Goal: Transaction & Acquisition: Purchase product/service

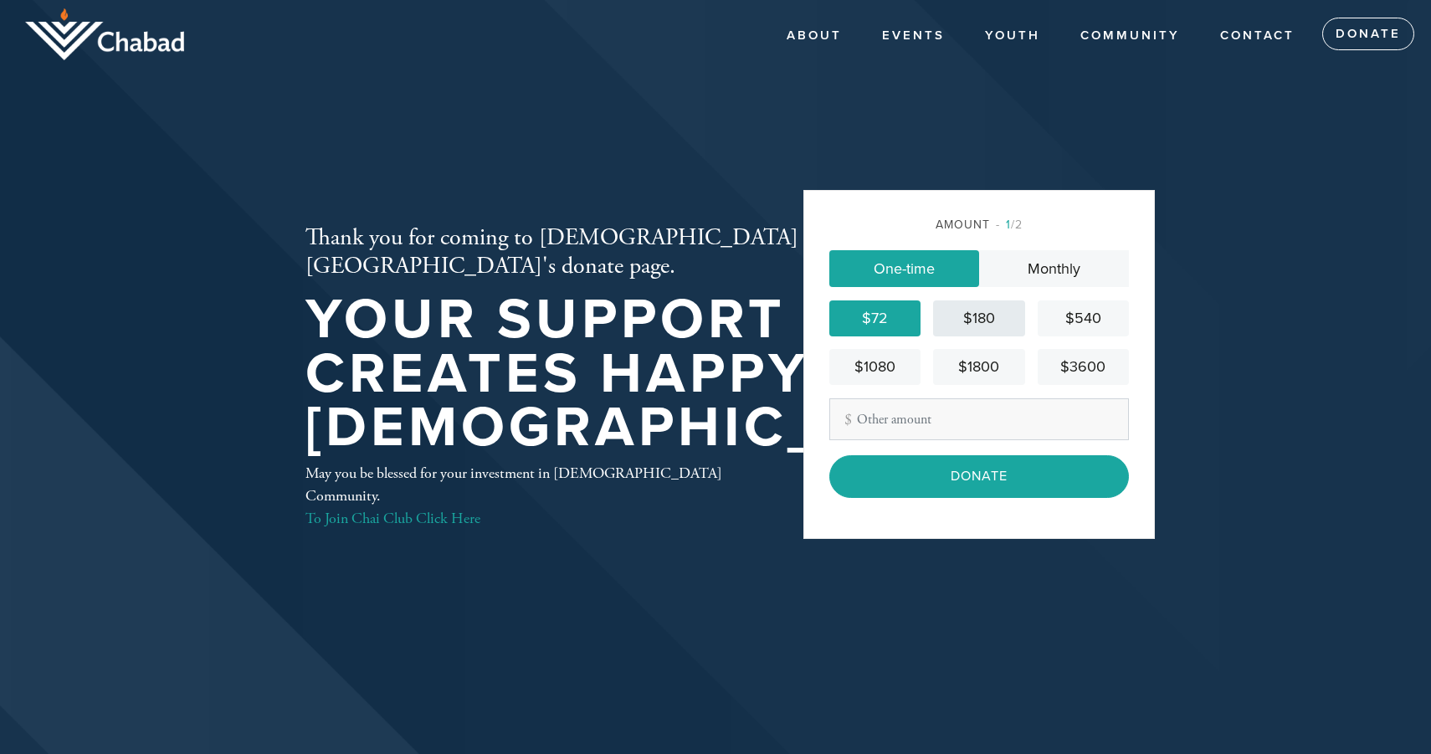
click at [991, 316] on div "$180" at bounding box center [979, 318] width 78 height 23
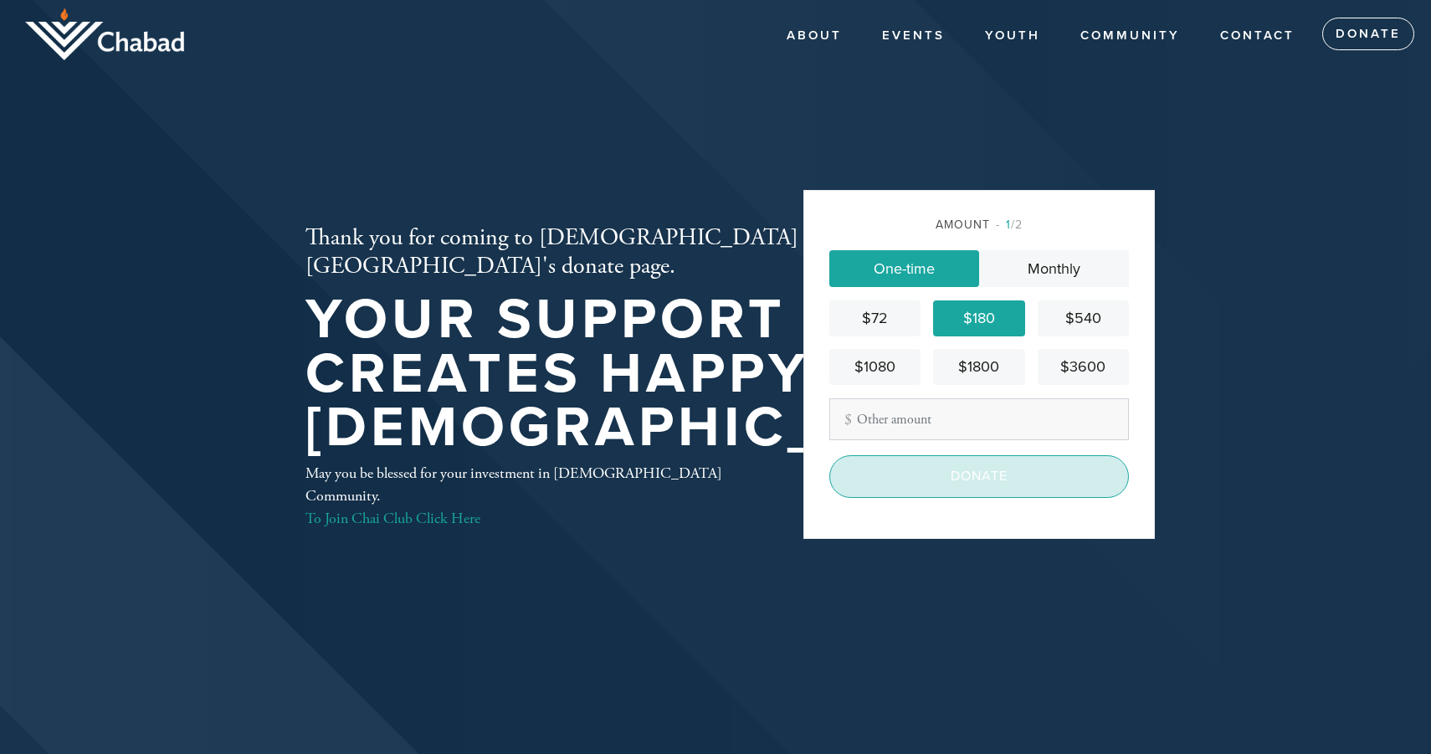
click at [939, 484] on input "Donate" at bounding box center [980, 476] width 300 height 42
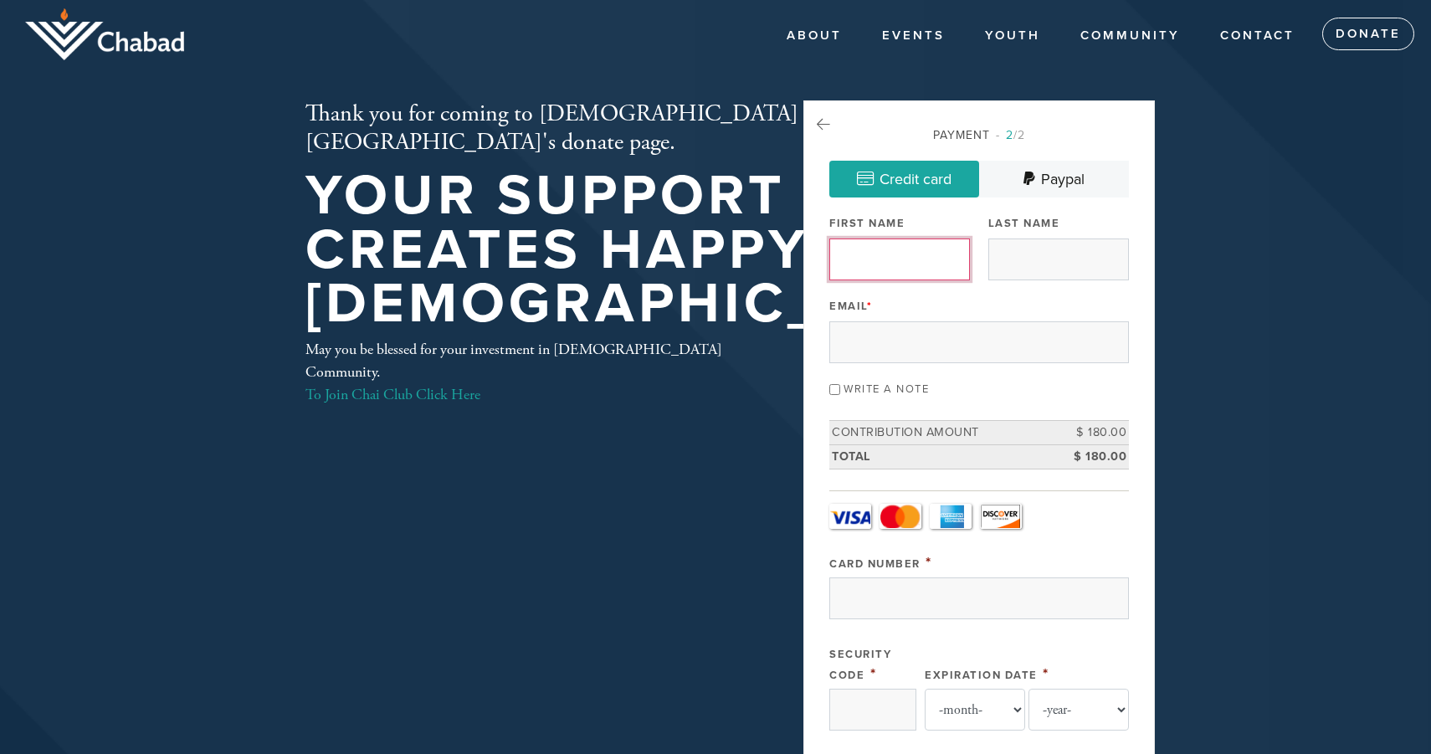
click at [898, 265] on input "First Name" at bounding box center [900, 260] width 141 height 42
type input "Boris"
click at [1024, 263] on input "Last Name" at bounding box center [1059, 260] width 141 height 42
type input "Gelman"
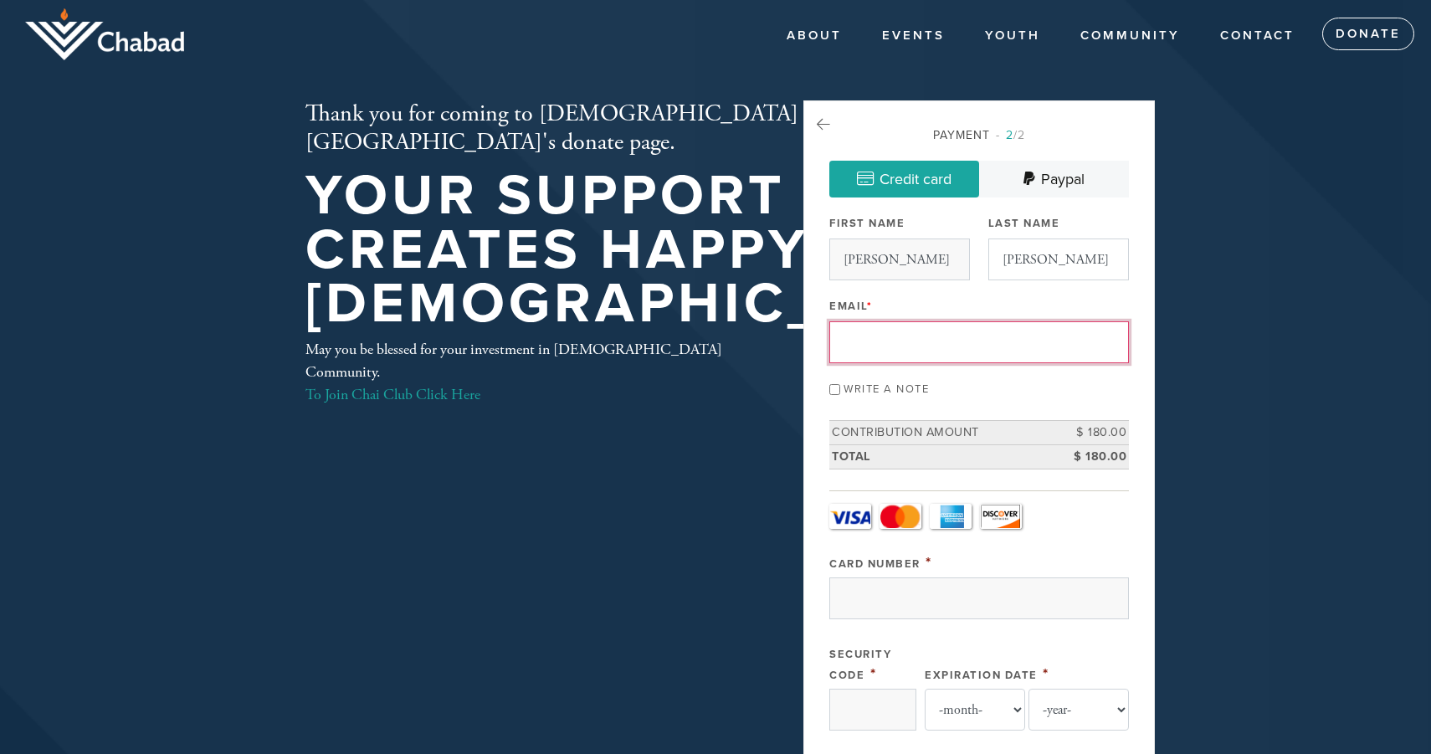
type input "bgelman14@gmail.com"
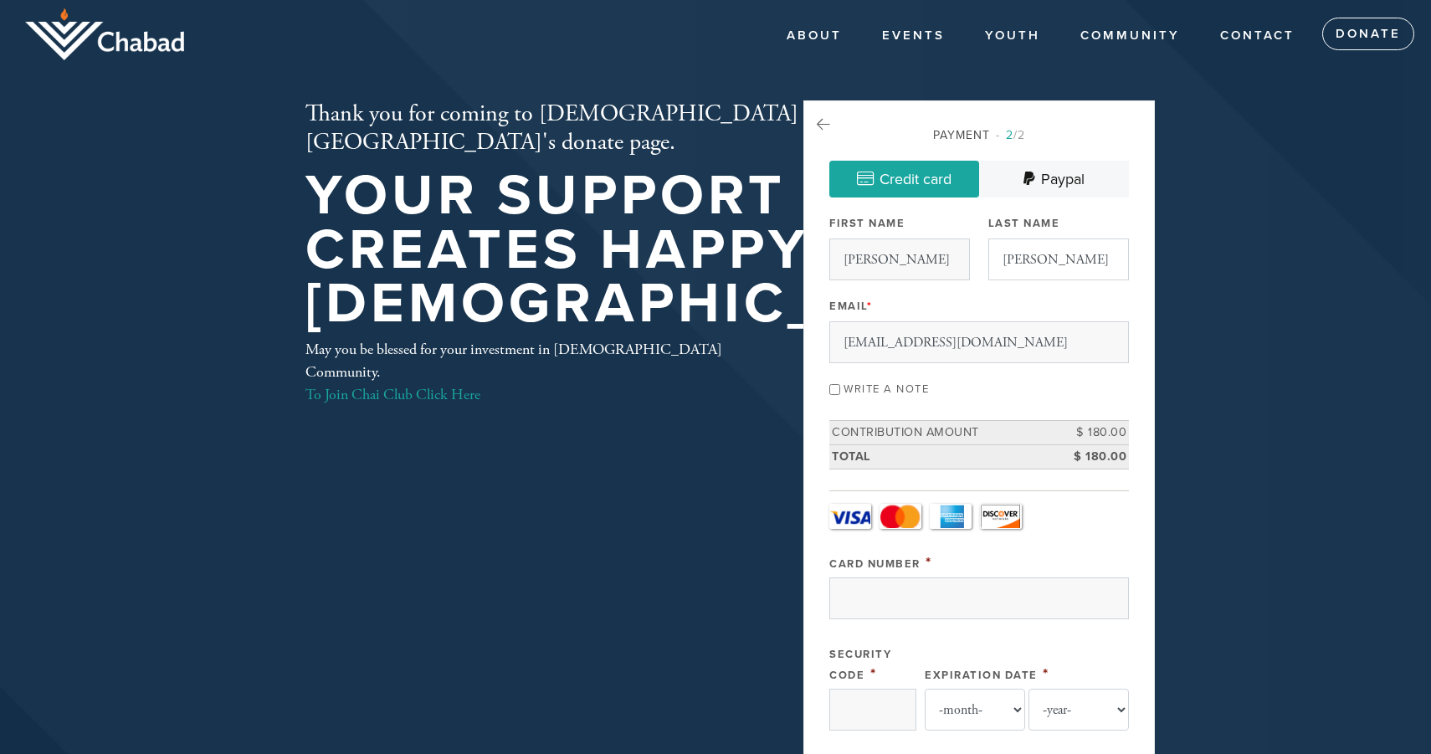
type input "845 La Para Avenue"
type input "PALO ALTO"
type input "United States"
type input "California"
type input "94306"
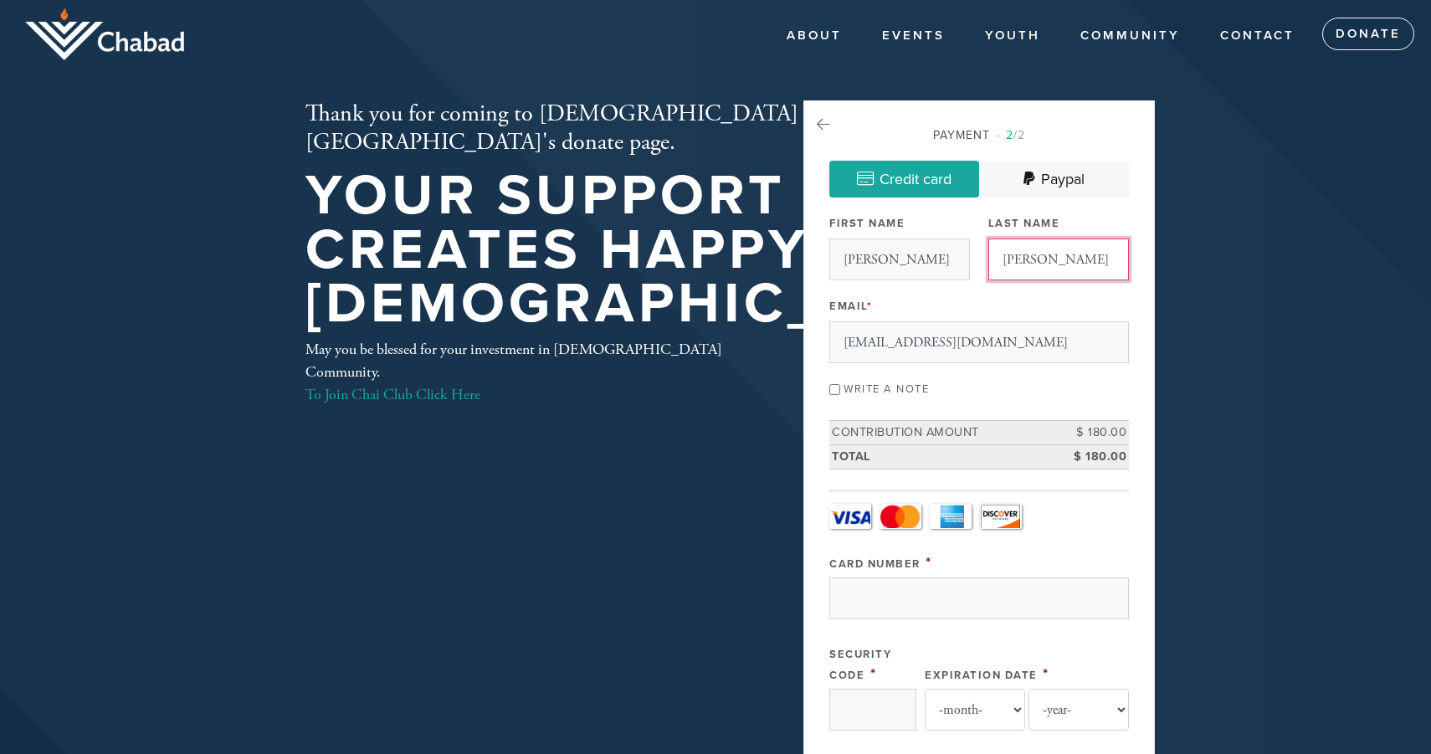
scroll to position [804, 0]
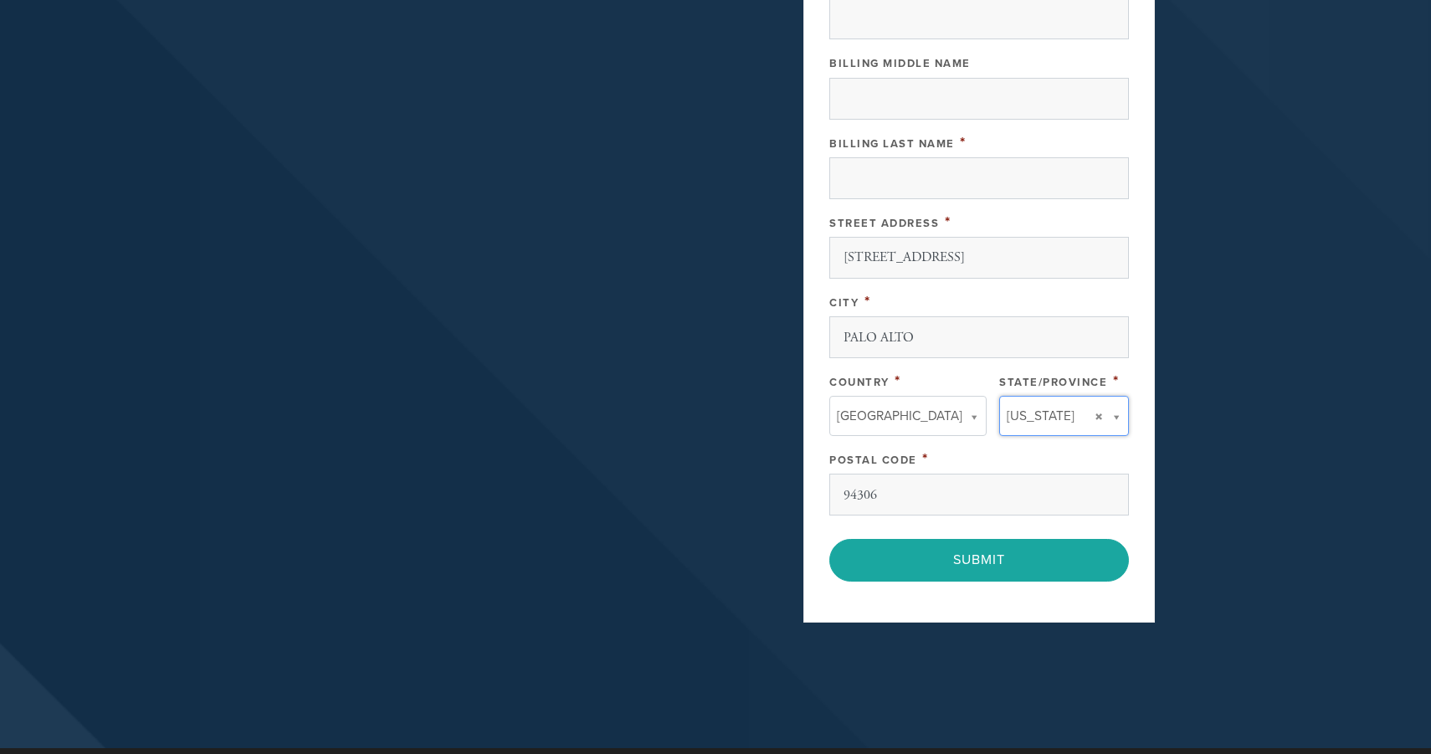
type input "California"
type input "United States"
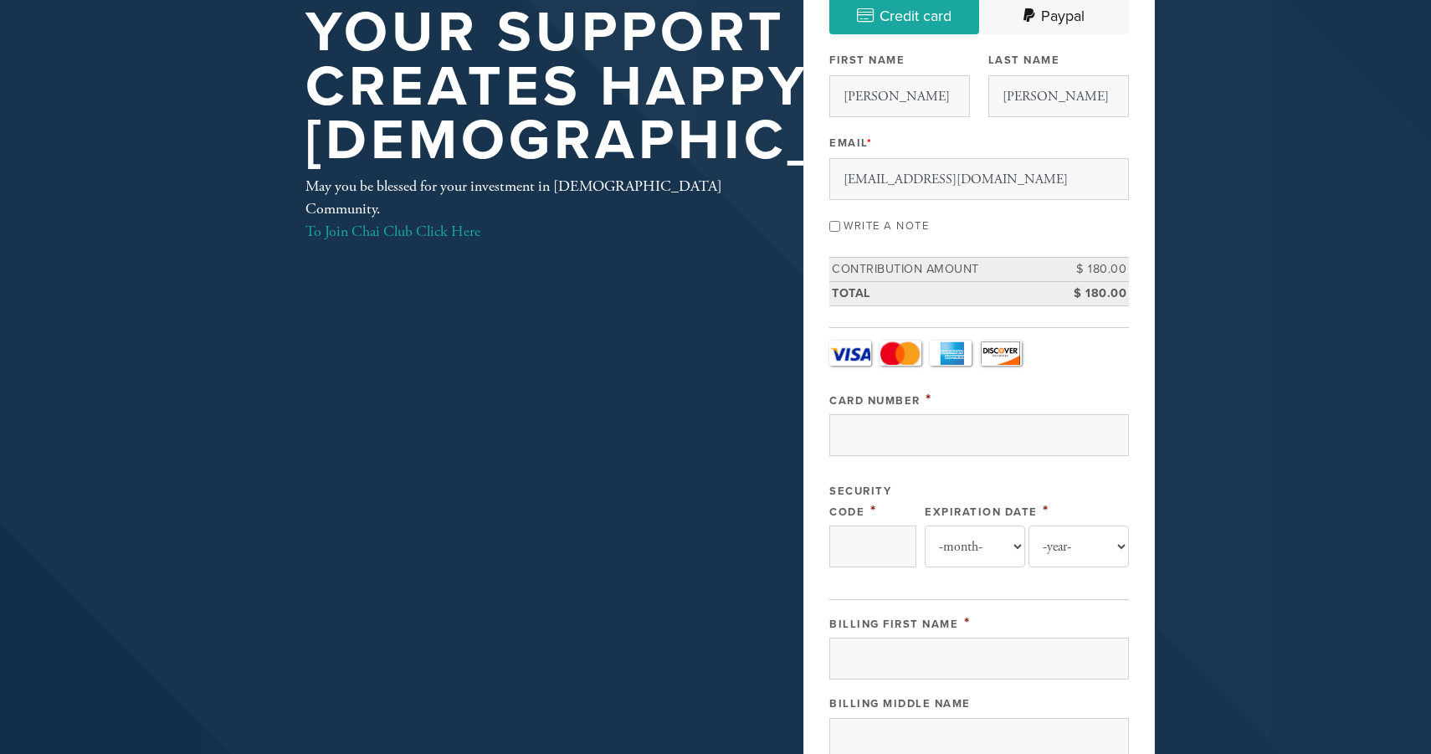
scroll to position [822, 0]
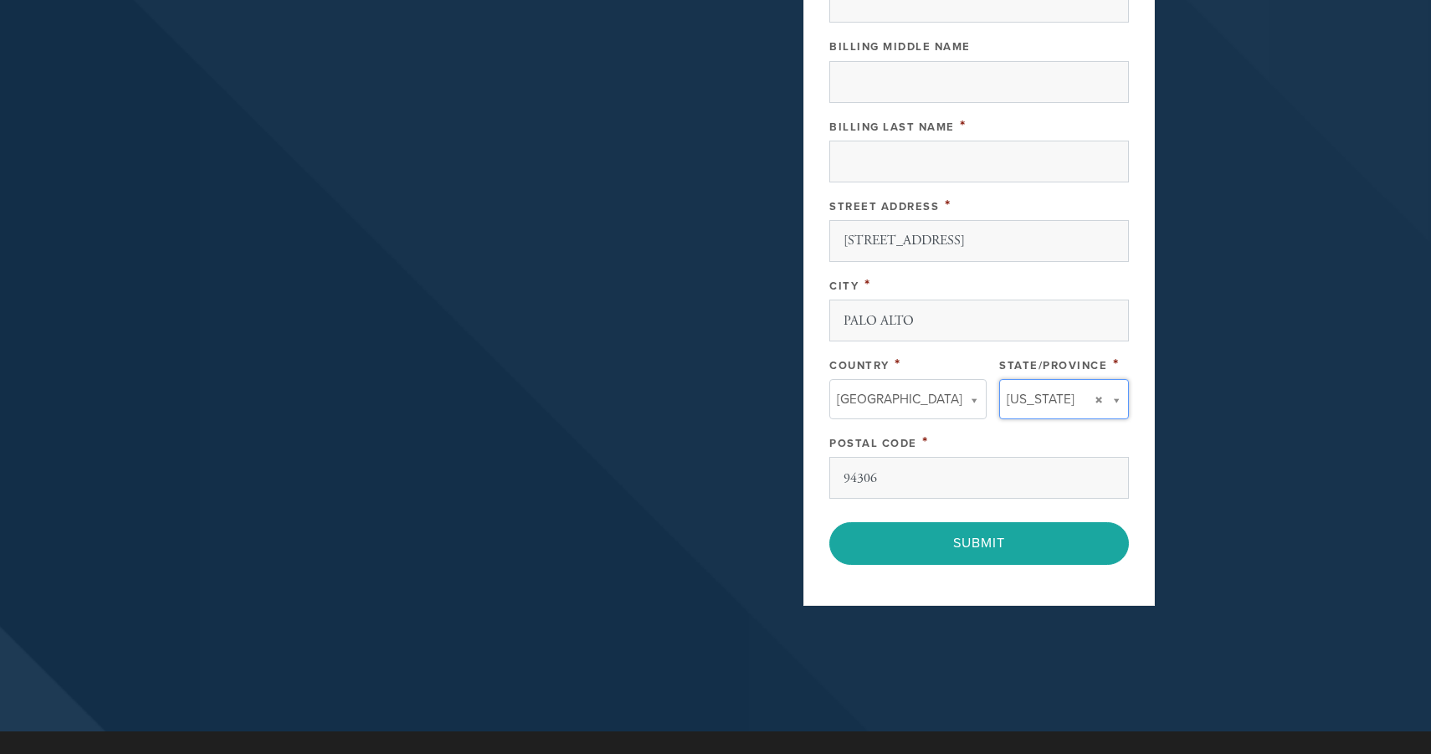
type input "CA"
type input "United States"
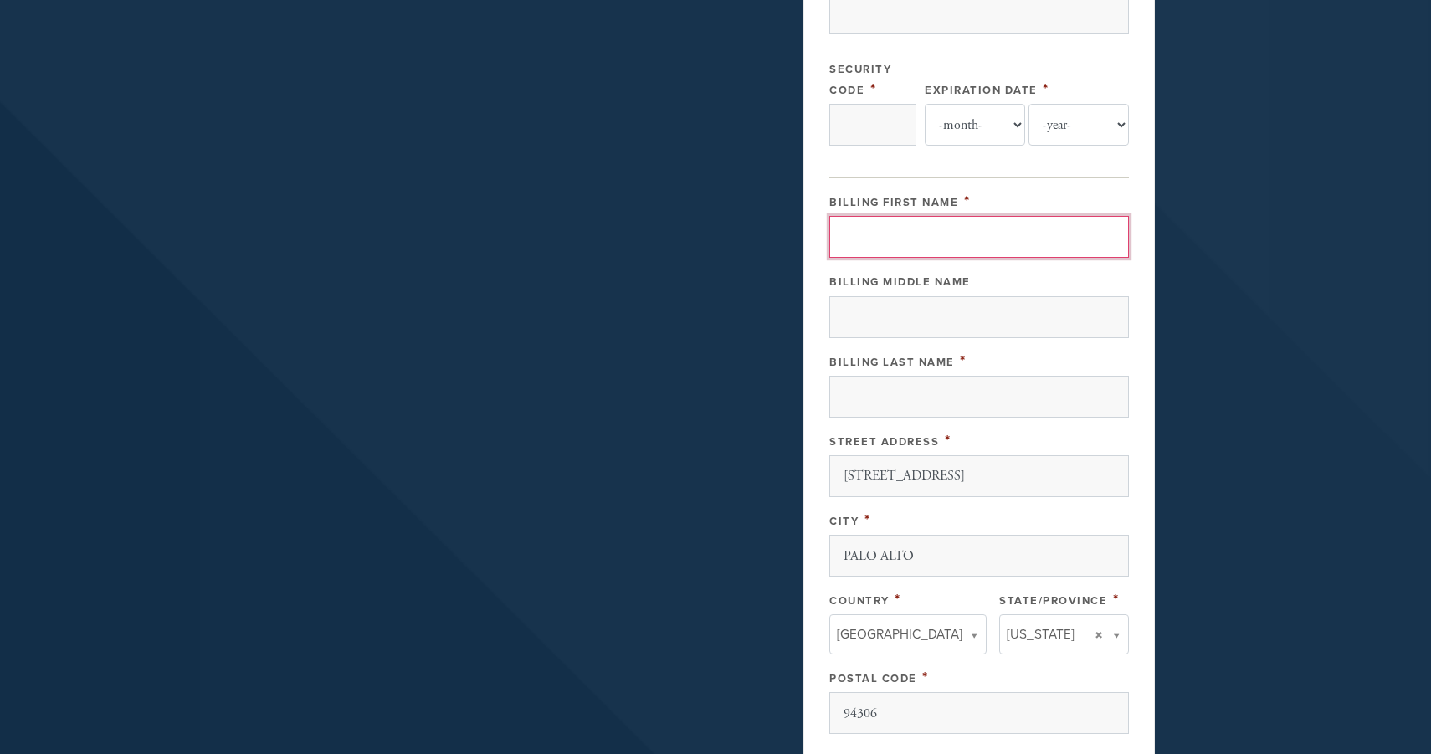
scroll to position [587, 0]
click at [885, 243] on input "Billing First Name" at bounding box center [980, 234] width 300 height 42
type input "Boris"
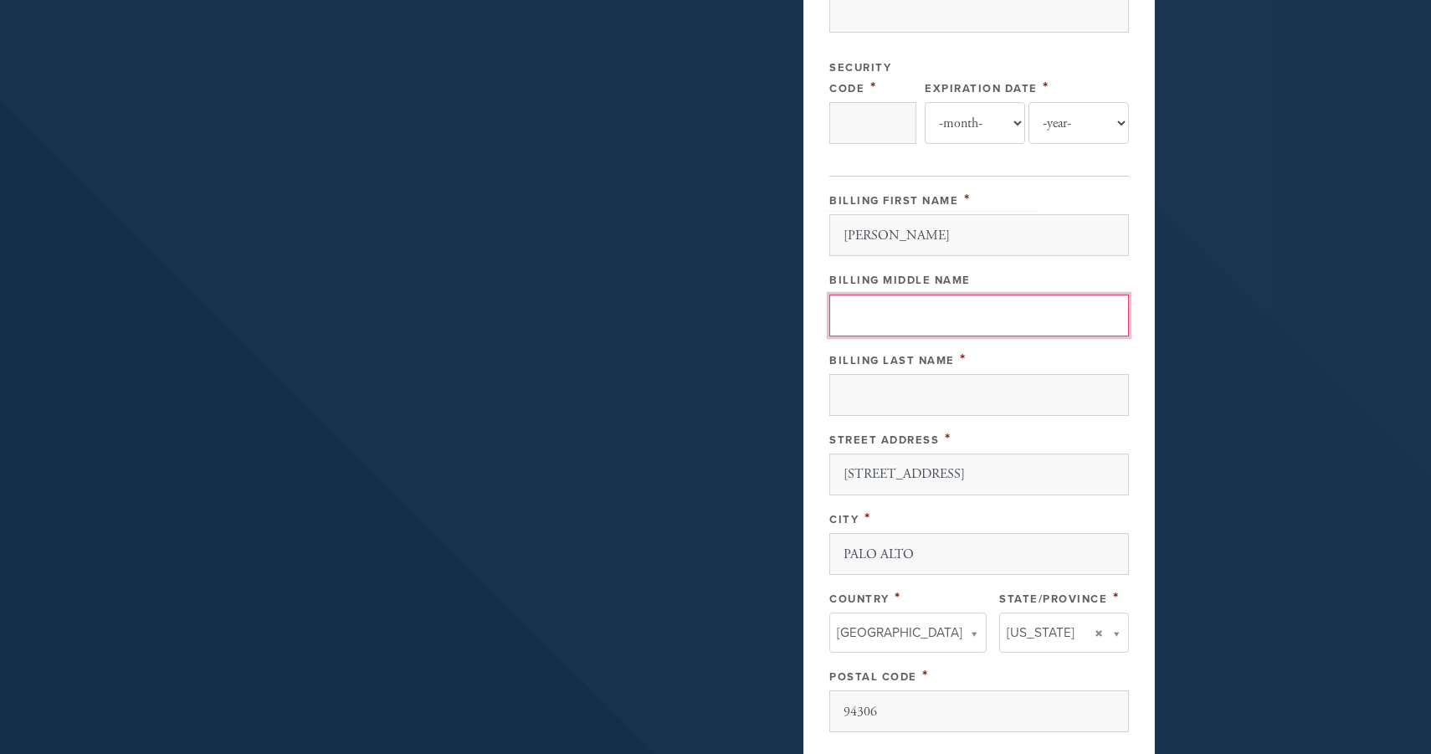
click at [864, 315] on input "Billing Middle Name" at bounding box center [980, 316] width 300 height 42
type input "G"
click at [934, 394] on input "Billing Last Name" at bounding box center [980, 395] width 300 height 42
type input "Gelman"
click at [1165, 360] on aside "Payment 2 /2 Credit card Paypal Payment Processor Pay Later Credit Card Credit …" at bounding box center [979, 189] width 377 height 1351
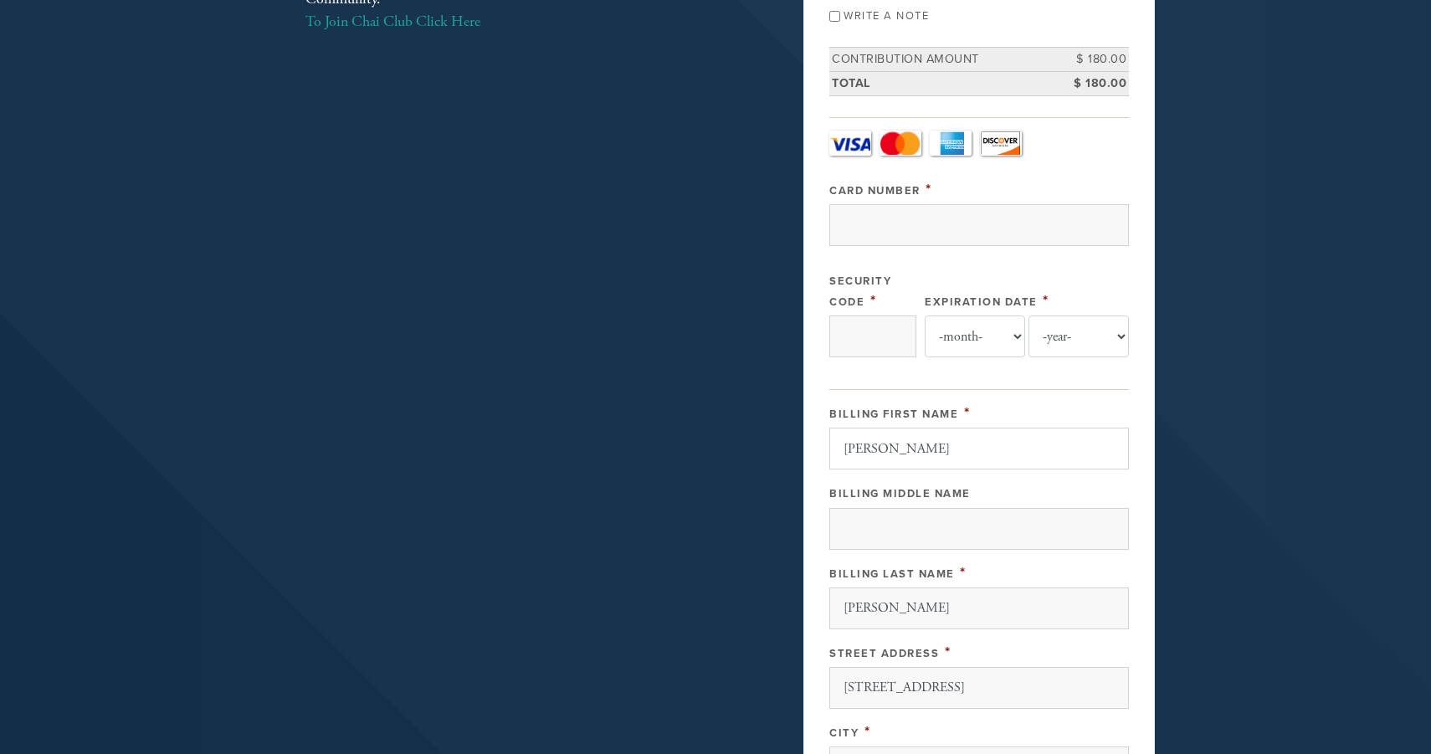
scroll to position [367, 0]
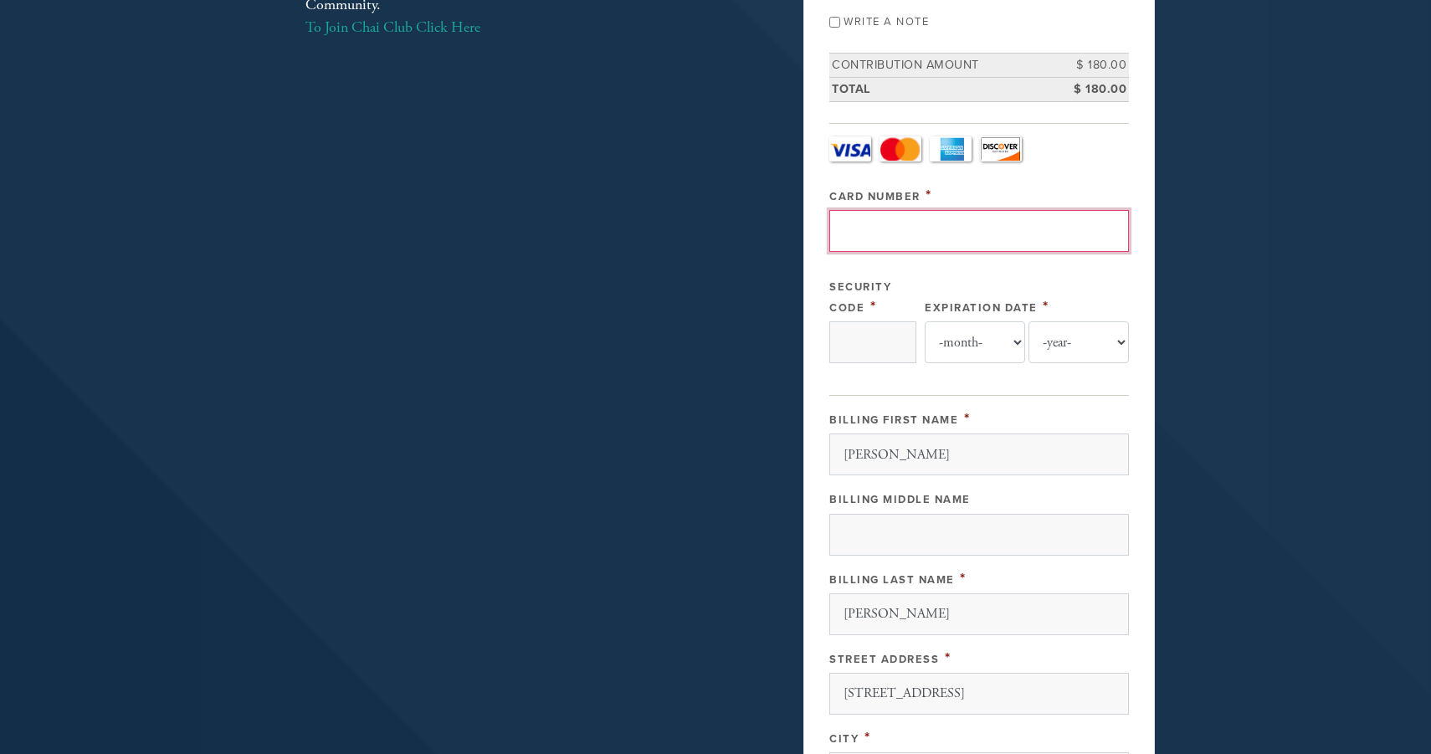
click at [884, 226] on input "Card Number" at bounding box center [980, 231] width 300 height 42
type input "4147202504919885"
click at [880, 338] on input "Security Code" at bounding box center [873, 342] width 87 height 42
type input "841"
click at [1015, 342] on select "-month- 01 02 03 04 05 06 07 08 09 10 11 12" at bounding box center [975, 342] width 100 height 42
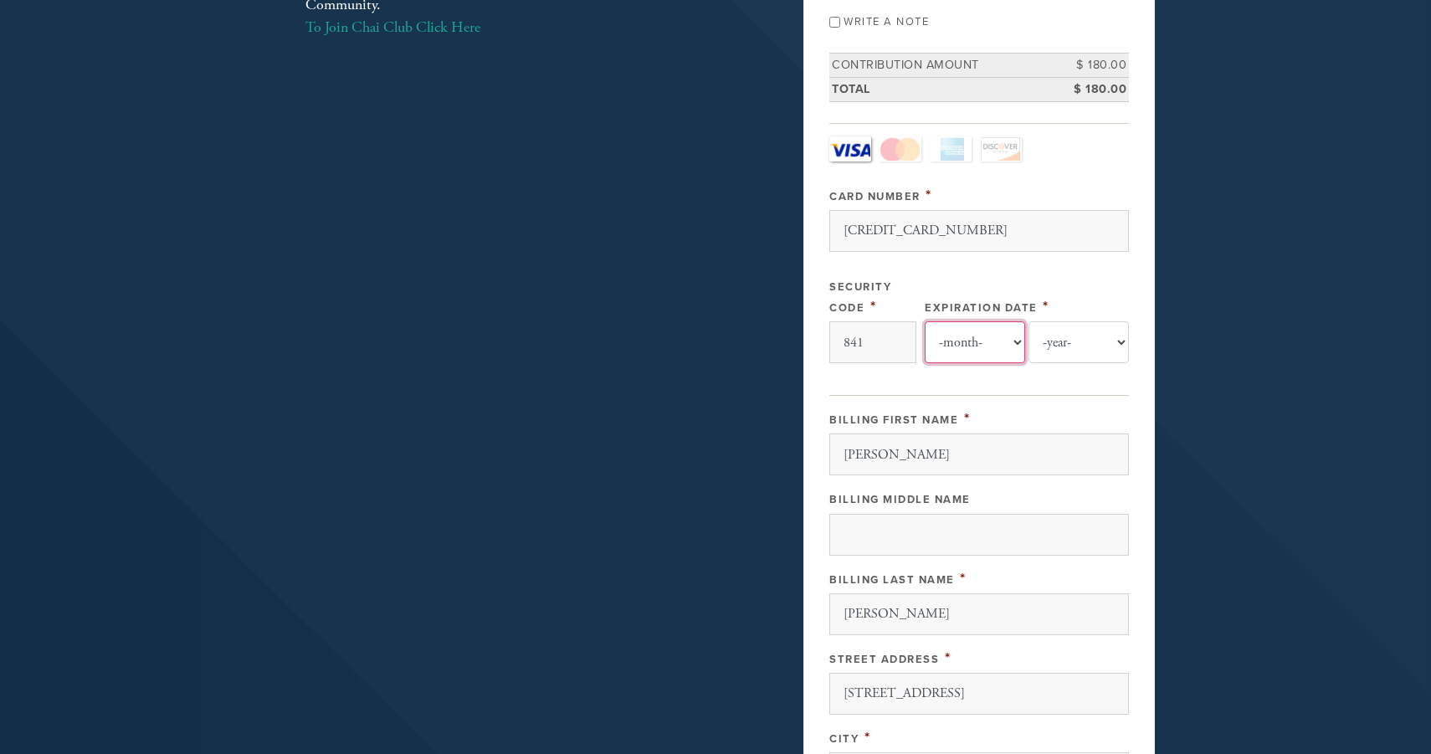
select select "8"
click at [1120, 337] on select "-year- 2025 2026 2027 2028 2029 2030 2031 2032 2033 2034 2035" at bounding box center [1079, 342] width 100 height 42
select select "2026"
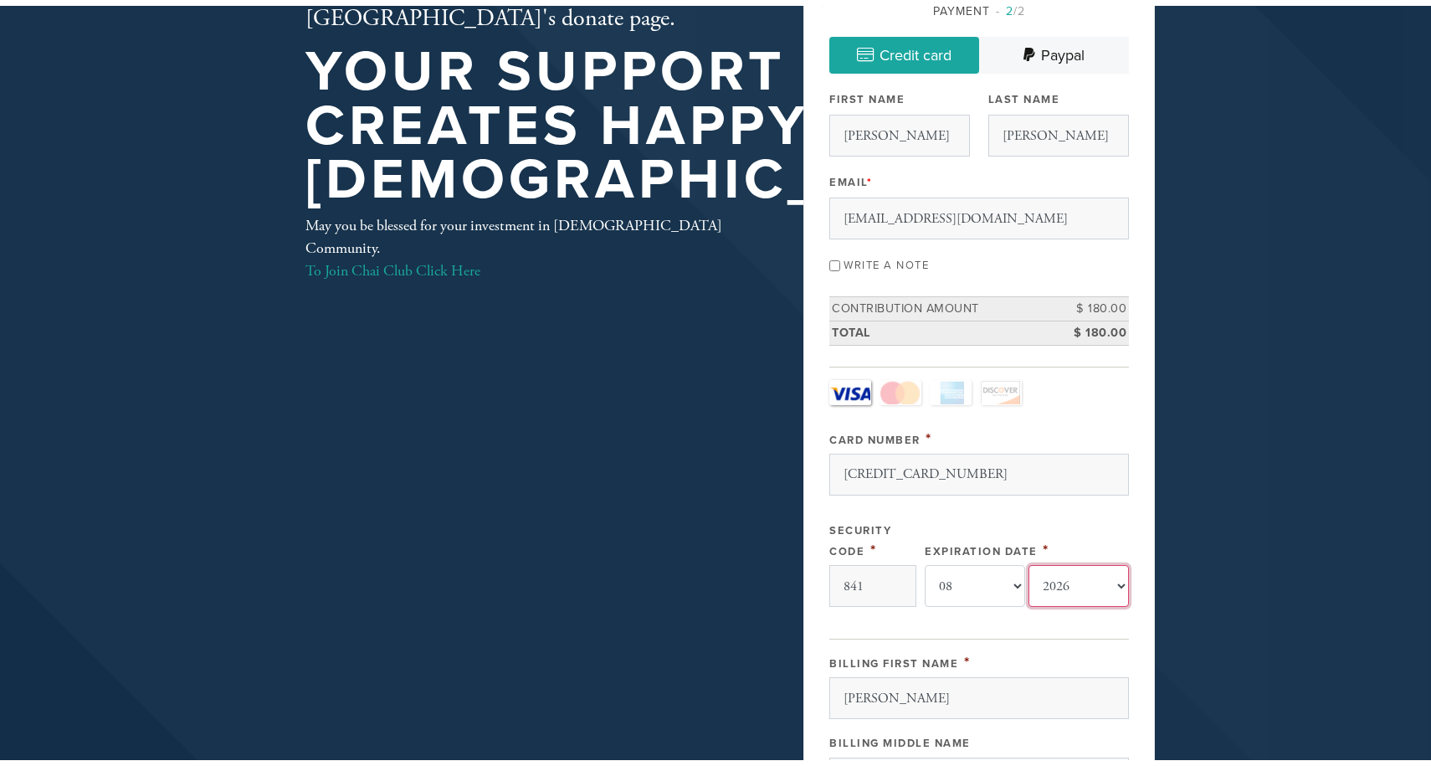
scroll to position [132, 0]
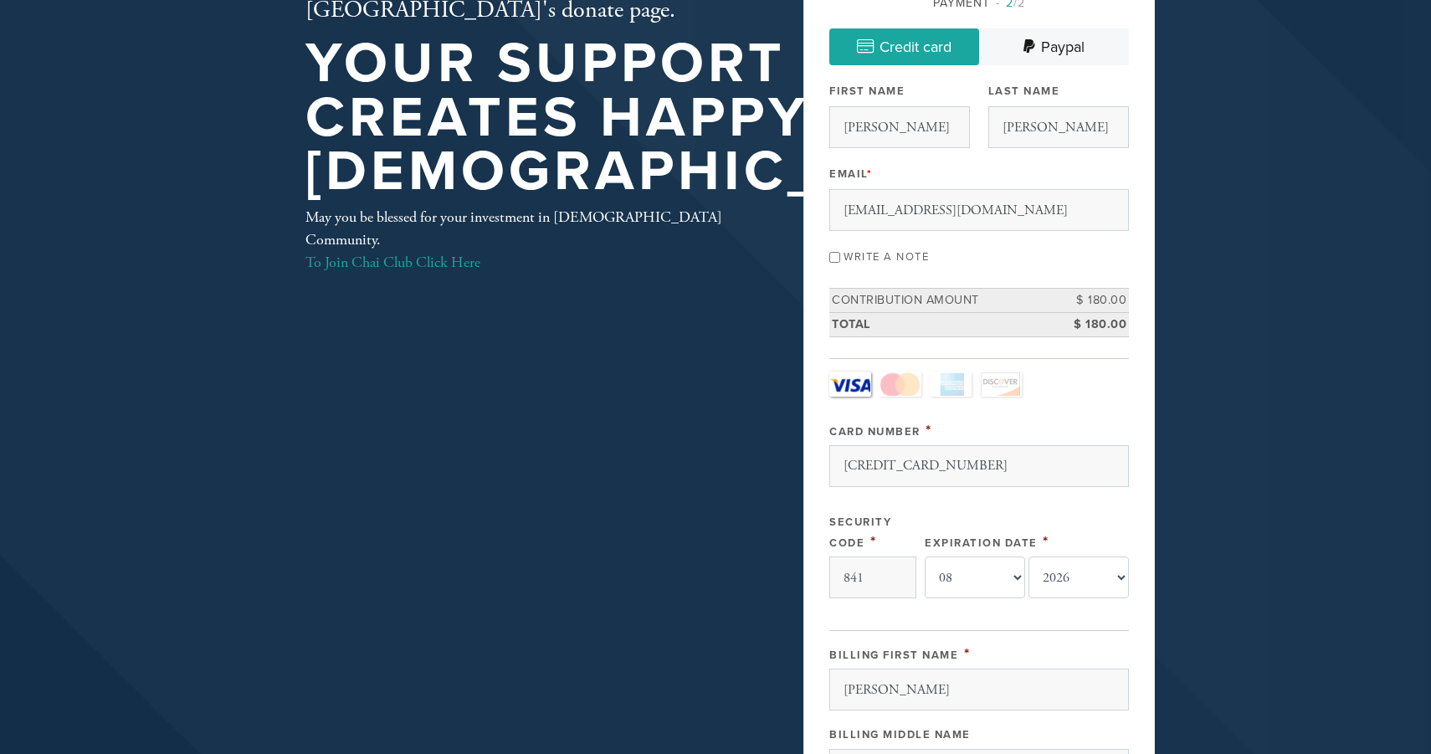
click at [835, 256] on input "Write a note" at bounding box center [835, 257] width 11 height 11
checkbox input "true"
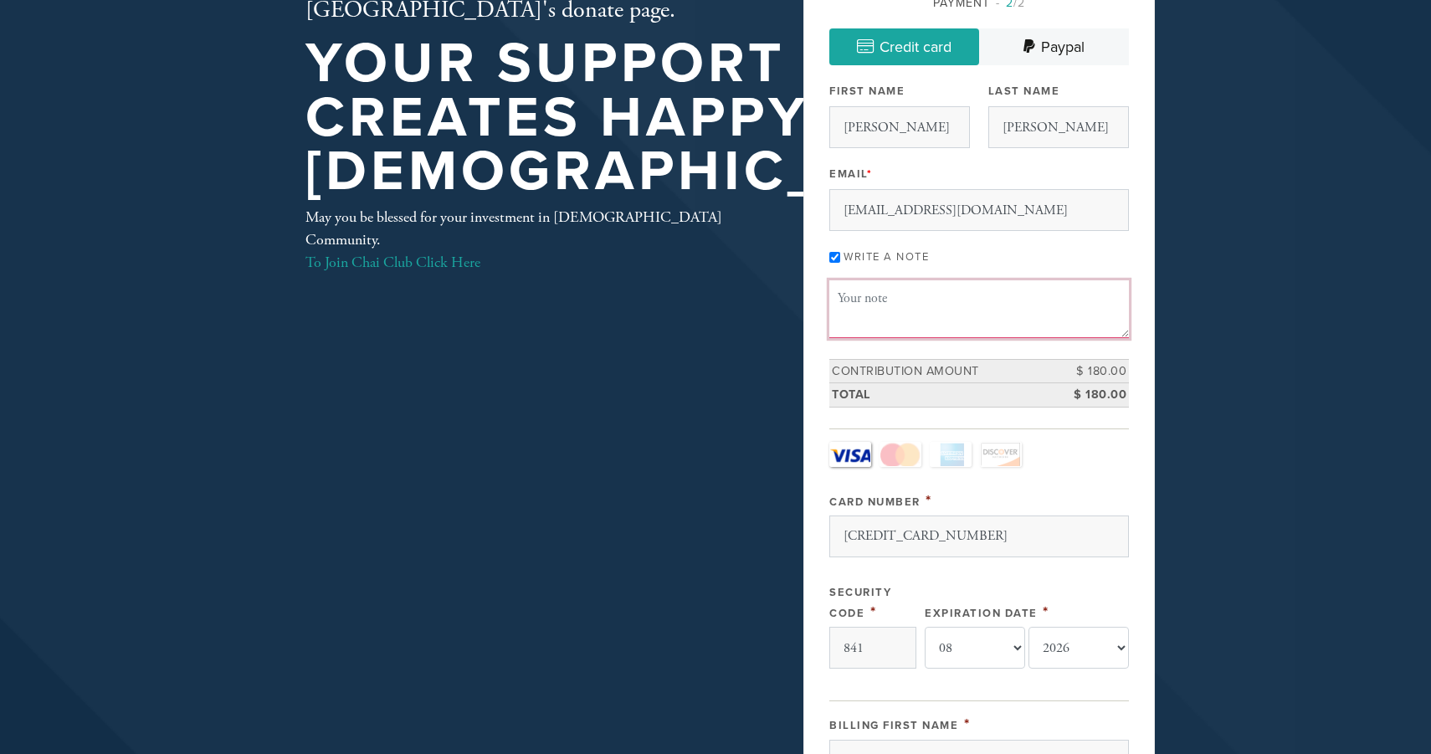
click at [836, 295] on textarea "Message or dedication" at bounding box center [980, 308] width 300 height 57
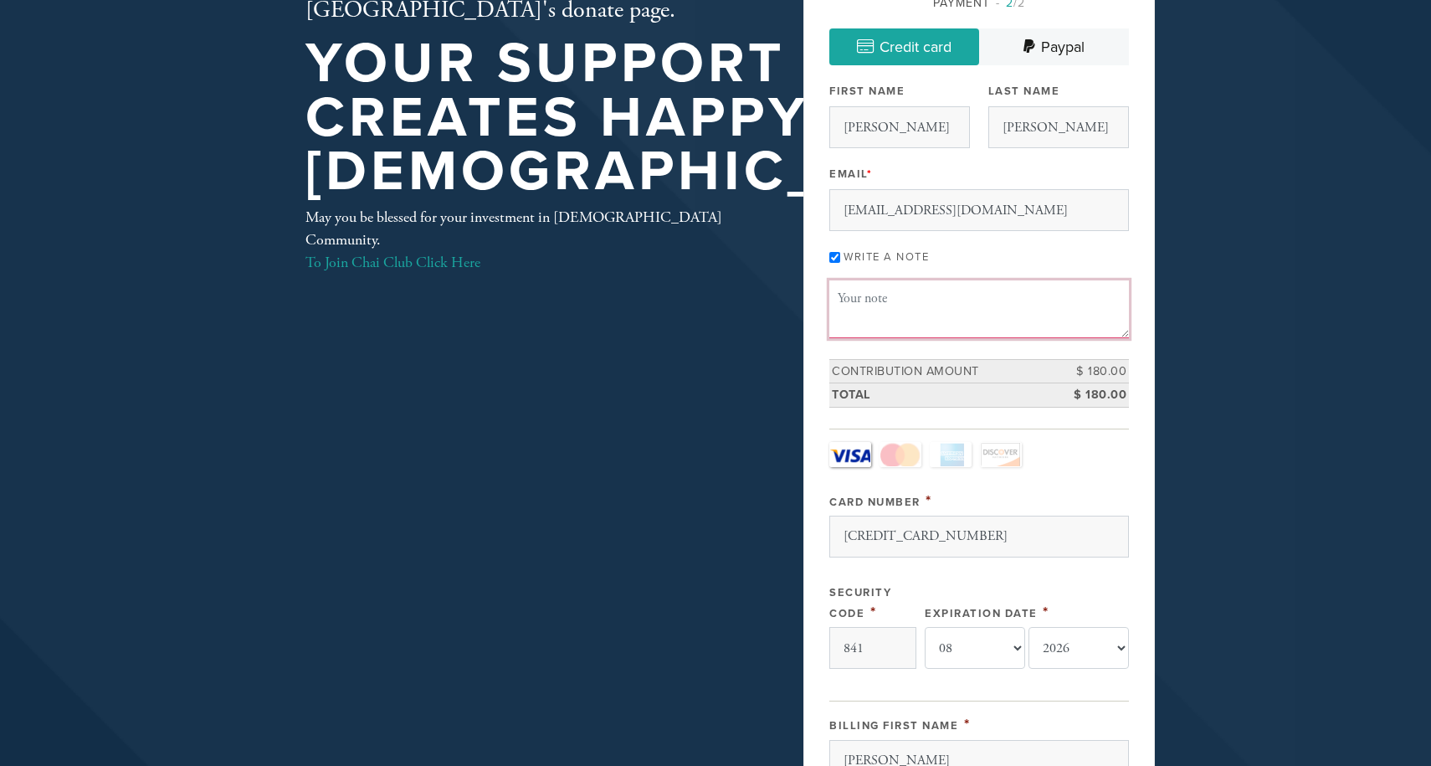
click at [836, 297] on textarea "Message or dedication" at bounding box center [980, 308] width 300 height 57
paste textarea "Lev Gelman, Zinaida Klebanova, Mikhail Raikhlin, Genrietta Raikhlin, Simon Gelm…"
click at [924, 327] on textarea "Lev Gelman, Zinaida Klebanova, Mikhail Raikhlin, Genrietta Raikhlin, Simon Gelm…" at bounding box center [980, 308] width 300 height 57
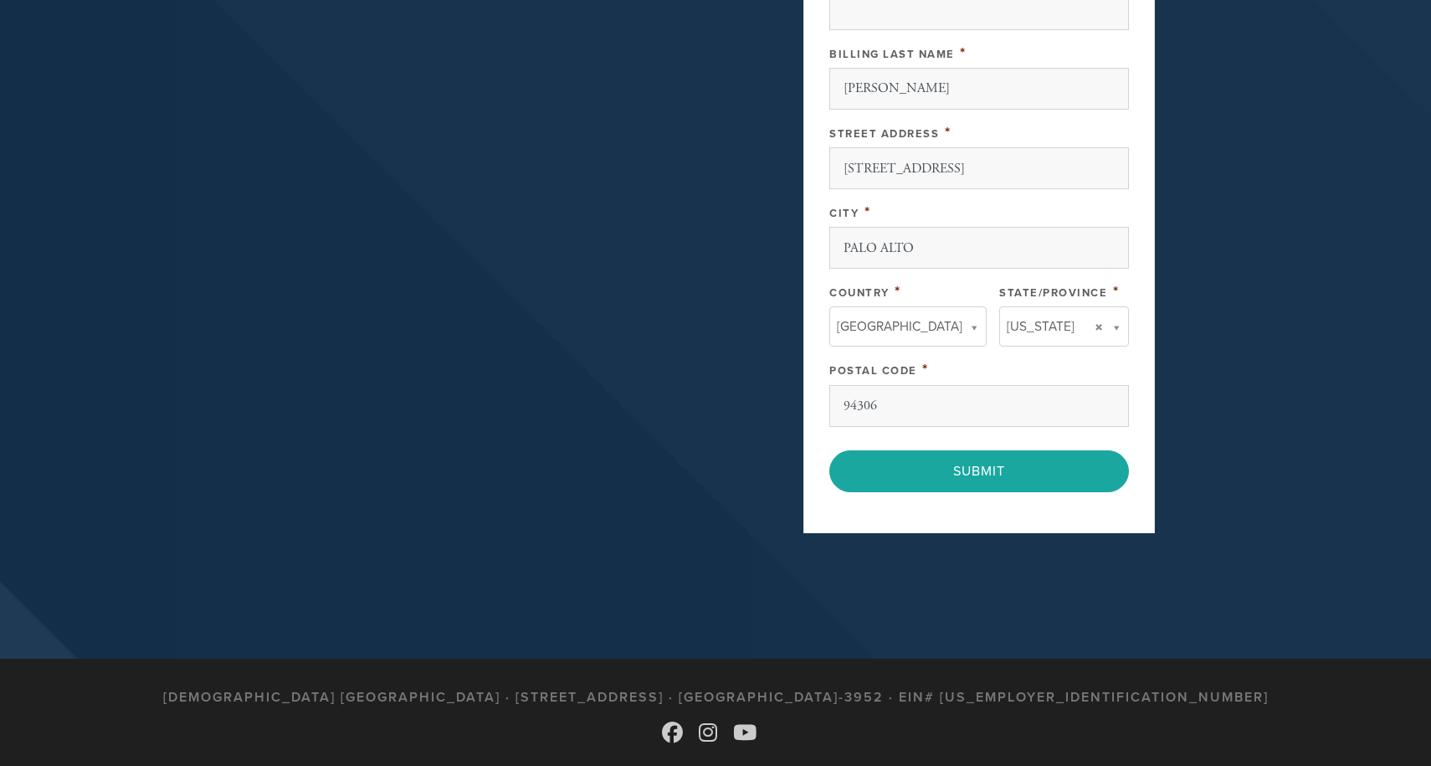
scroll to position [969, 0]
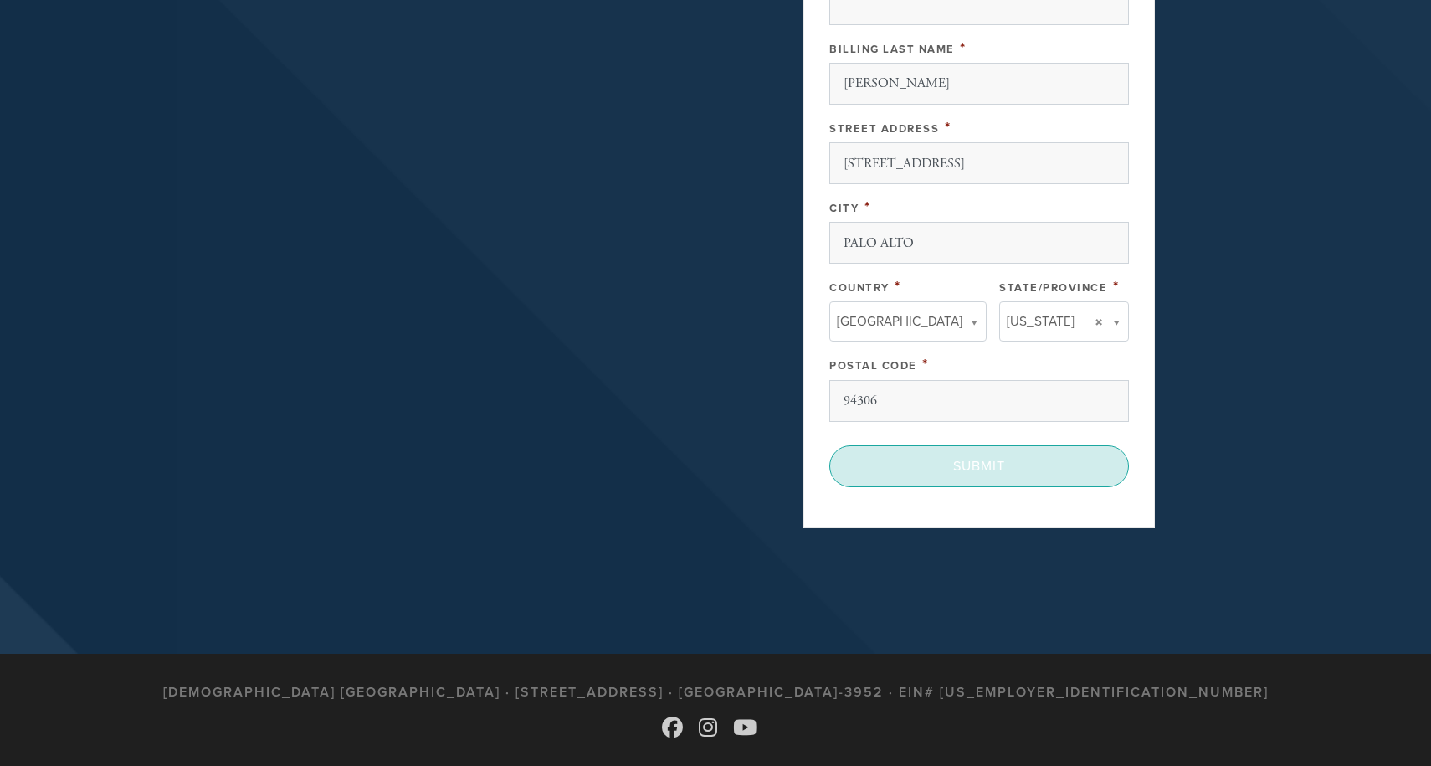
type textarea "Lev Gelman, Zinaida Klebanova, Mikhail Raikhlin, Genrietta Raikhlin, Simon Gelm…"
click at [924, 465] on input "Submit" at bounding box center [980, 466] width 300 height 42
